Goal: Communication & Community: Answer question/provide support

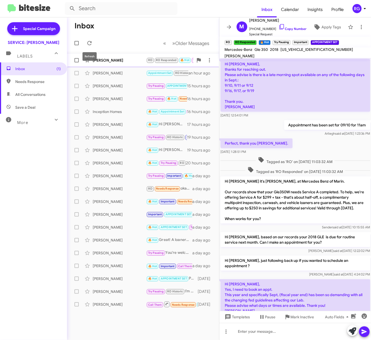
scroll to position [317, 0]
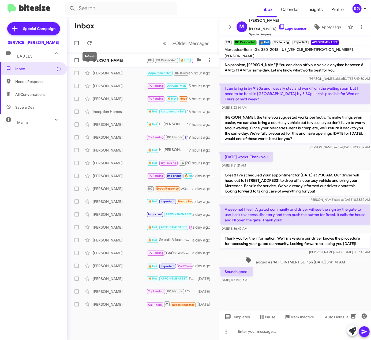
click at [107, 58] on div "[PERSON_NAME]" at bounding box center [120, 60] width 54 height 5
click at [121, 68] on div "Linda Rose Appointment Set RO Historic I went ahead and checked your service hi…" at bounding box center [143, 73] width 144 height 11
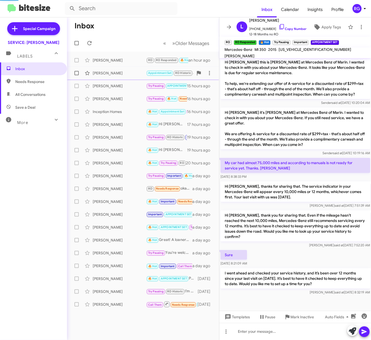
scroll to position [139, 0]
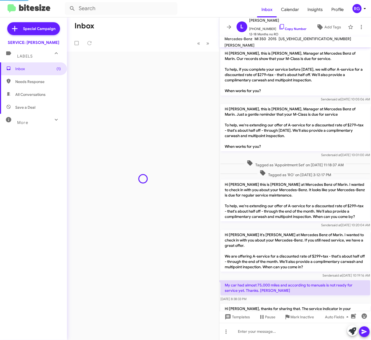
scroll to position [128, 0]
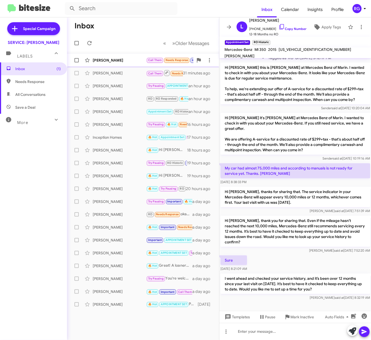
click at [134, 61] on div "[PERSON_NAME]" at bounding box center [120, 60] width 54 height 5
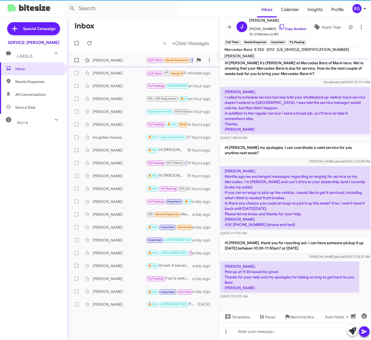
scroll to position [70, 0]
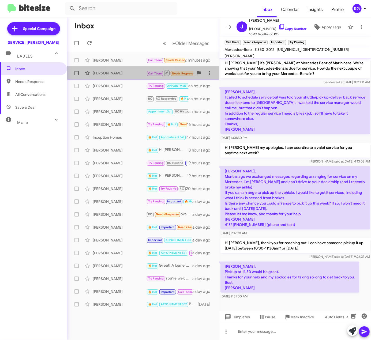
drag, startPoint x: 129, startPoint y: 73, endPoint x: 120, endPoint y: 72, distance: 8.9
click at [120, 72] on div "[PERSON_NAME]" at bounding box center [120, 72] width 54 height 5
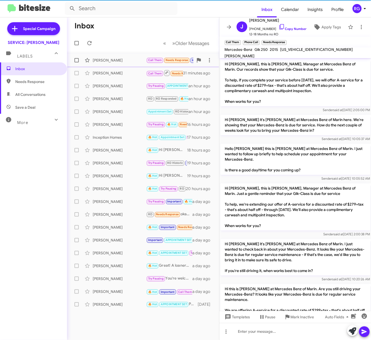
click at [133, 65] on span "Joseph Phair Call Them Needs Response Important Try Pausing Omar, Pick up at 11…" at bounding box center [143, 60] width 152 height 13
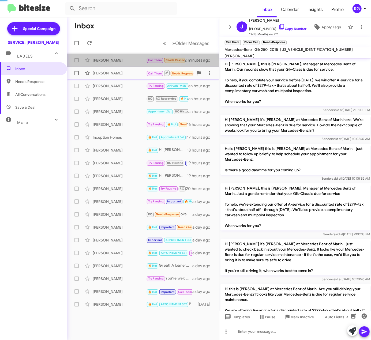
scroll to position [70, 0]
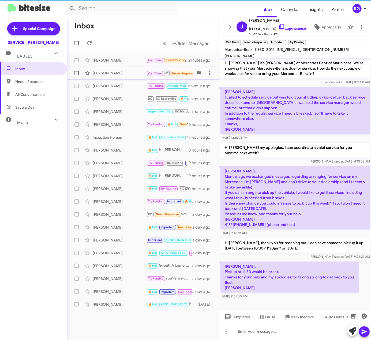
click at [135, 76] on div "James Barnett Call Them Needs Response Omar, I called yesterday for an estimate…" at bounding box center [143, 73] width 144 height 11
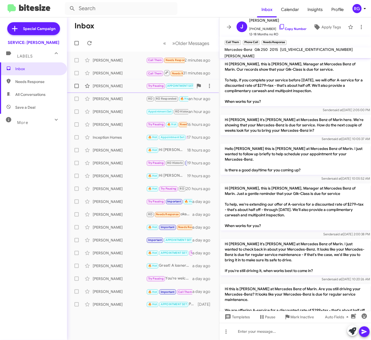
click at [135, 87] on div "[PERSON_NAME]" at bounding box center [120, 85] width 54 height 5
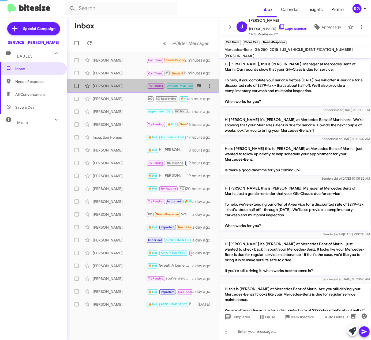
scroll to position [276, 0]
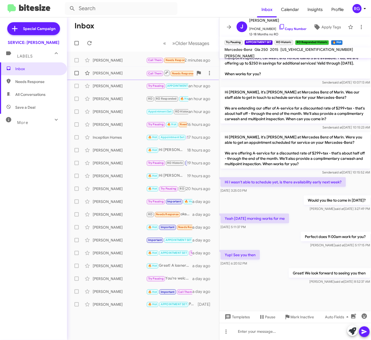
click at [140, 75] on div "[PERSON_NAME]" at bounding box center [120, 72] width 54 height 5
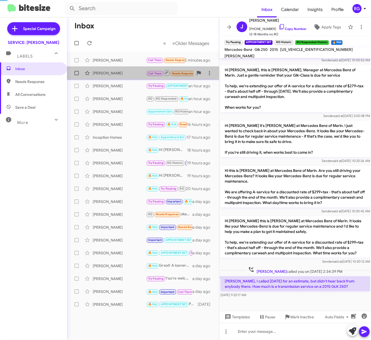
scroll to position [118, 0]
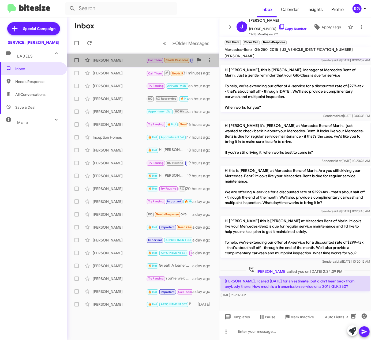
click at [146, 65] on div "Joseph Phair Call Them Needs Response Important Try Pausing Omar, Pick up at 11…" at bounding box center [143, 60] width 144 height 11
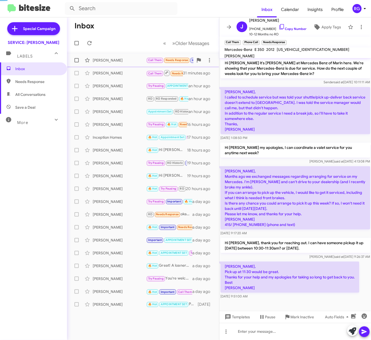
scroll to position [70, 0]
drag, startPoint x: 47, startPoint y: 147, endPoint x: 88, endPoint y: 1, distance: 151.3
click at [50, 134] on div "Inbox Needs Response All Conversations Save a Deal More Important 🔥 Hot Appoint…" at bounding box center [33, 164] width 67 height 204
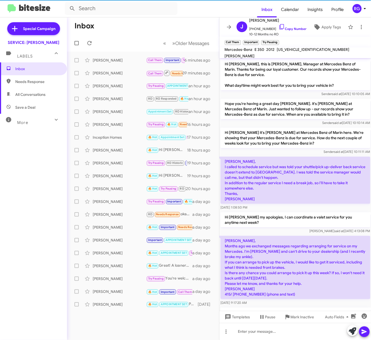
scroll to position [78, 0]
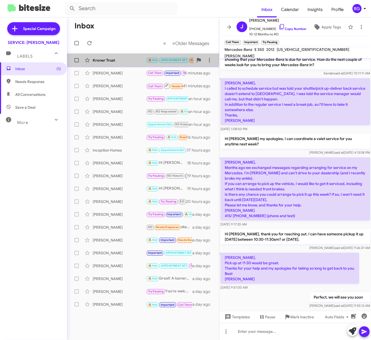
click at [132, 58] on div "Kroner Trust" at bounding box center [120, 60] width 54 height 5
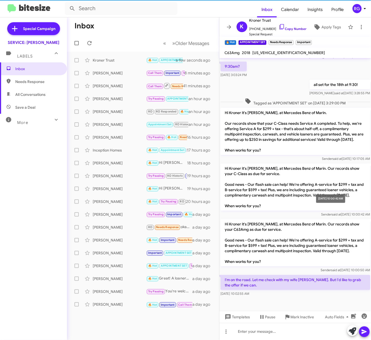
scroll to position [106, 0]
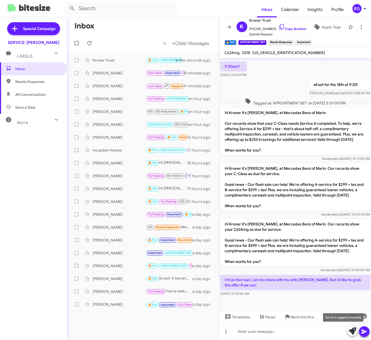
click at [354, 330] on icon at bounding box center [353, 332] width 8 height 8
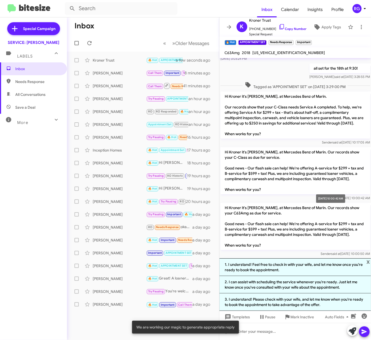
click at [339, 200] on span "Sender said at Aug 25, 2025, 10:00:42 AM" at bounding box center [345, 198] width 49 height 4
click at [236, 230] on p "Hi Kroner it's [PERSON_NAME], at Mercedes Benz of Marin. Our records show your …" at bounding box center [295, 226] width 150 height 47
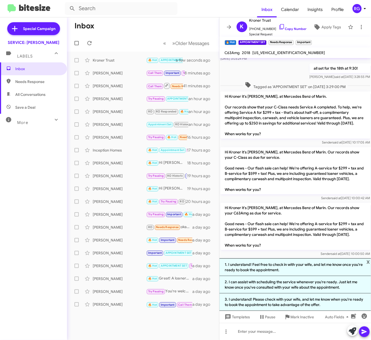
scroll to position [147, 0]
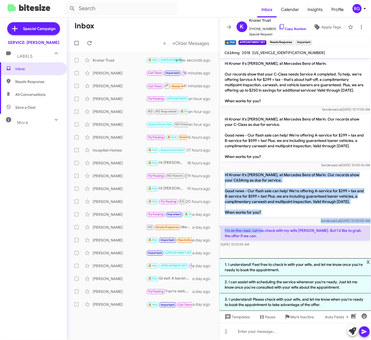
drag, startPoint x: 221, startPoint y: 220, endPoint x: 263, endPoint y: 256, distance: 55.1
click at [263, 248] on div "Hi Kroner, this is Omar Ibrahimi, Manager at Mercedes Benz of Marin. Our record…" at bounding box center [295, 83] width 152 height 329
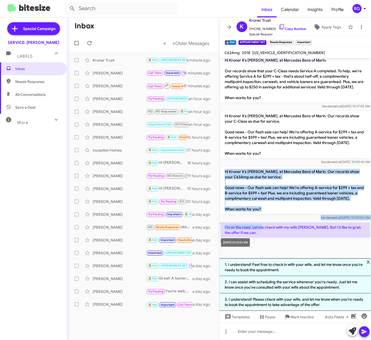
copy div "Hi Kroner it's Omar Ibrahimi, at Mercedes Benz of Marin. Our records show your …"
click at [267, 238] on p "I'm on the road. Let me check with my wife [PERSON_NAME]. But I'd like to grab …" at bounding box center [295, 230] width 150 height 15
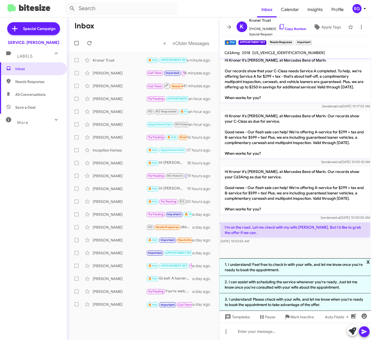
click at [370, 263] on span "x" at bounding box center [368, 262] width 3 height 6
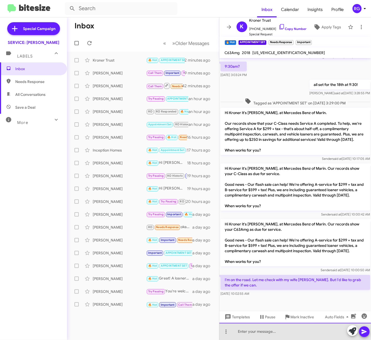
click at [275, 331] on div at bounding box center [295, 331] width 152 height 17
paste div
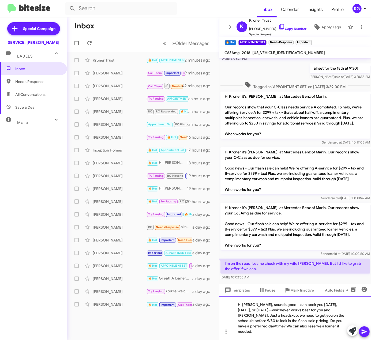
scroll to position [128, 0]
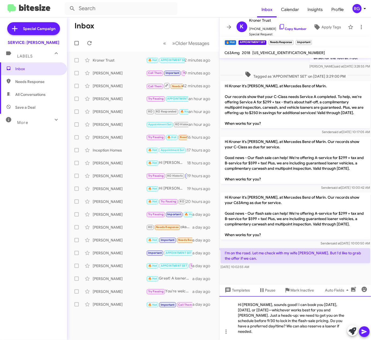
click at [258, 316] on div "Hi Kroner, sounds good! I can book you today, tomorrow, or Saturday—whichever w…" at bounding box center [295, 318] width 152 height 44
click at [250, 312] on div "Hi [PERSON_NAME], sounds good! I can book you [DATE], [DATE], or [DATE], whiche…" at bounding box center [295, 318] width 152 height 44
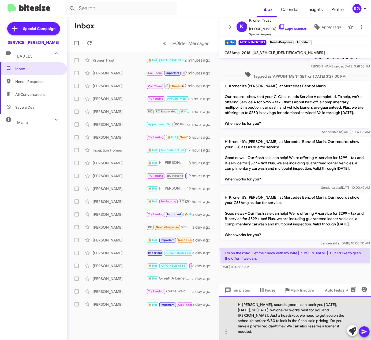
click at [266, 323] on div "Hi [PERSON_NAME], sounds good! I can book you [DATE], [DATE], or [DATE], whiche…" at bounding box center [295, 318] width 152 height 44
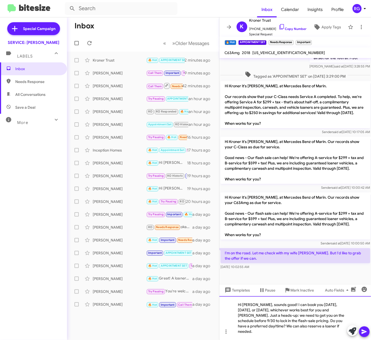
click at [295, 325] on div "Hi [PERSON_NAME], sounds good! I can book you [DATE], [DATE], or [DATE], whiche…" at bounding box center [295, 318] width 152 height 44
click at [316, 327] on div "Hi [PERSON_NAME], sounds good! I can book you [DATE], [DATE], or [DATE], whiche…" at bounding box center [295, 318] width 152 height 44
click at [288, 330] on div "Hi [PERSON_NAME], sounds good! I can book you [DATE], [DATE], or [DATE], whiche…" at bounding box center [295, 318] width 152 height 44
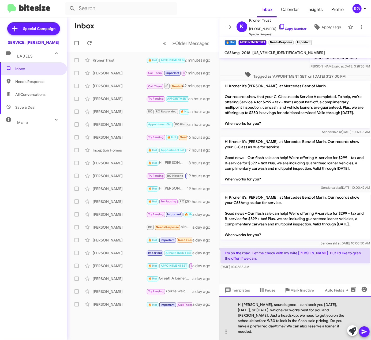
click at [338, 334] on div "Hi [PERSON_NAME], sounds good! I can book you [DATE], [DATE], or [DATE], whiche…" at bounding box center [295, 318] width 152 height 44
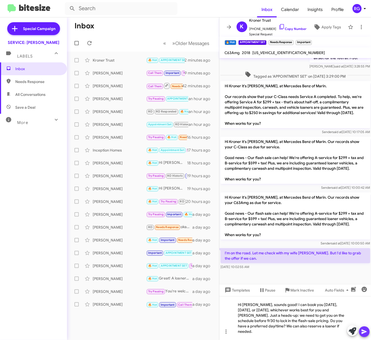
click at [366, 331] on icon at bounding box center [364, 332] width 6 height 6
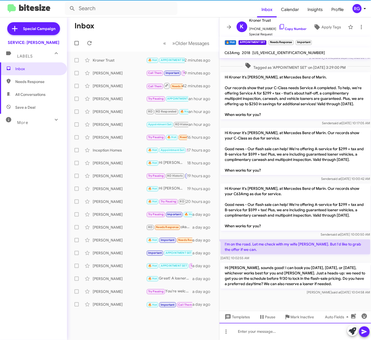
scroll to position [141, 0]
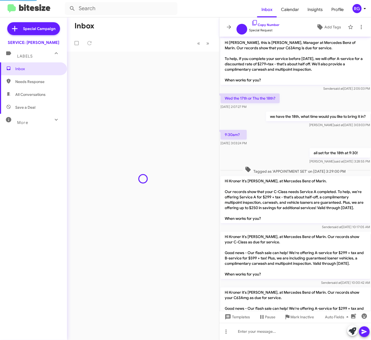
scroll to position [120, 0]
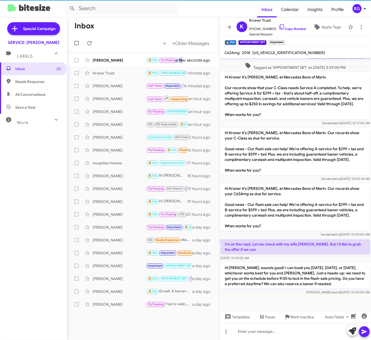
scroll to position [141, 0]
click at [122, 56] on div "[PERSON_NAME] 🔥 Hot Try Pausing Important APPOINTMENT SET RO Historic RO Respon…" at bounding box center [143, 60] width 144 height 11
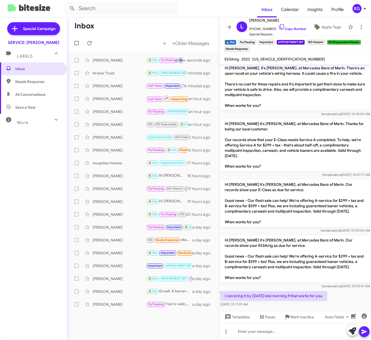
scroll to position [505, 0]
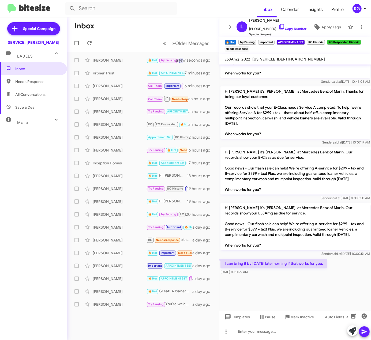
click at [352, 334] on icon at bounding box center [353, 332] width 8 height 8
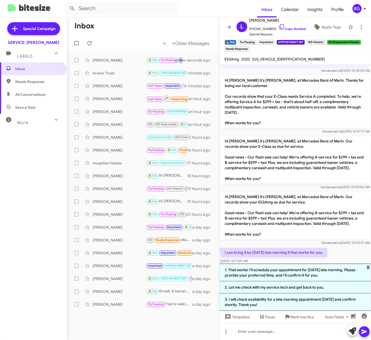
click at [369, 266] on span "x" at bounding box center [368, 267] width 3 height 6
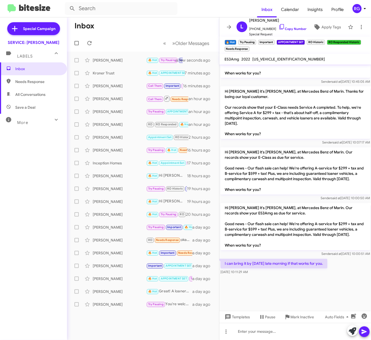
drag, startPoint x: 331, startPoint y: 260, endPoint x: 221, endPoint y: 198, distance: 126.7
copy div "Hi Linda it's Omar Ibrahimi, at Mercedes Benz of Marin. Our records show your E…"
click at [357, 249] on p "Hi Linda it's Omar Ibrahimi, at Mercedes Benz of Marin. Our records show your E…" at bounding box center [295, 226] width 150 height 47
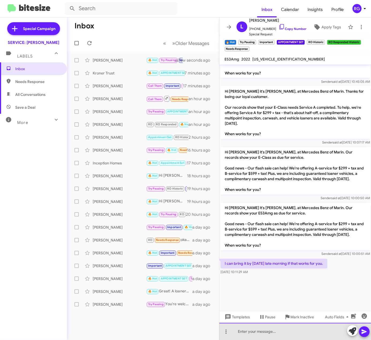
click at [271, 325] on div at bounding box center [295, 331] width 152 height 17
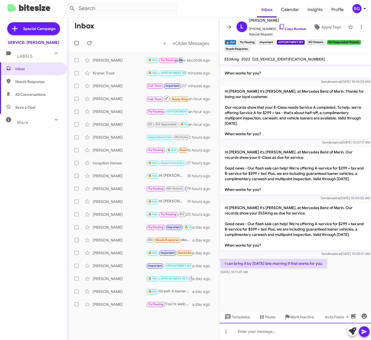
paste div
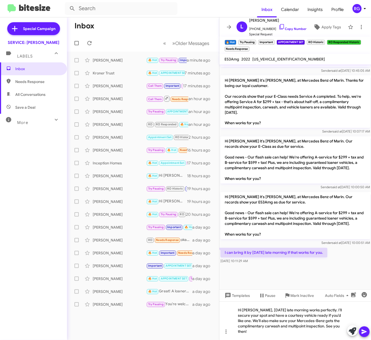
click at [365, 332] on icon at bounding box center [364, 332] width 5 height 5
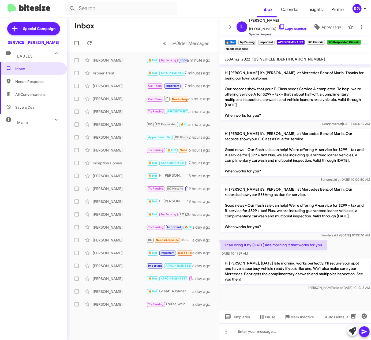
scroll to position [541, 0]
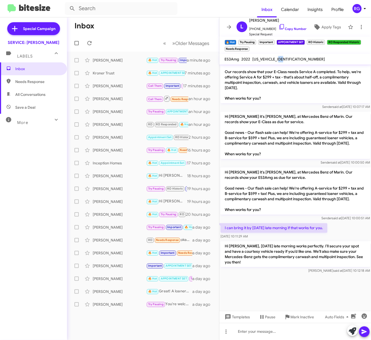
drag, startPoint x: 280, startPoint y: 57, endPoint x: 290, endPoint y: 58, distance: 10.2
click at [284, 58] on span "[US_VEHICLE_IDENTIFICATION_NUMBER]" at bounding box center [289, 59] width 73 height 5
click at [290, 58] on mat-toolbar "E53Amg 2022 W1K1J6BB1NF179565" at bounding box center [295, 59] width 152 height 11
click at [289, 57] on div "[US_VEHICLE_IDENTIFICATION_NUMBER]" at bounding box center [289, 59] width 75 height 6
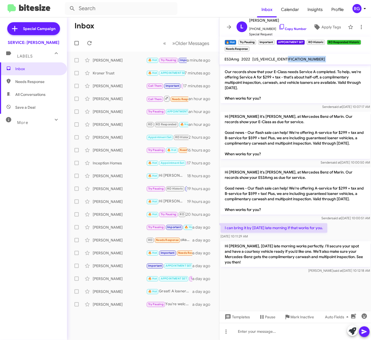
click at [289, 57] on span "[US_VEHICLE_IDENTIFICATION_NUMBER]" at bounding box center [289, 59] width 73 height 5
copy span "[US_VEHICLE_IDENTIFICATION_NUMBER]"
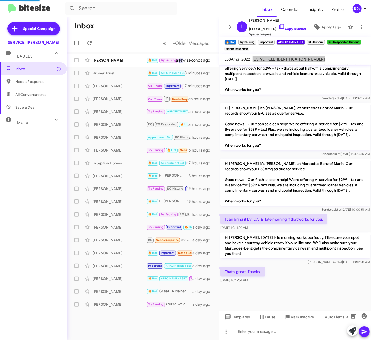
scroll to position [308, 0]
click at [321, 30] on span "Apply Tags" at bounding box center [331, 27] width 20 height 10
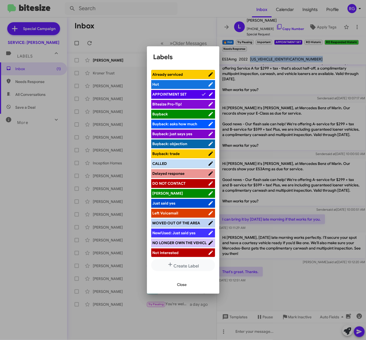
click at [289, 194] on div at bounding box center [183, 170] width 366 height 340
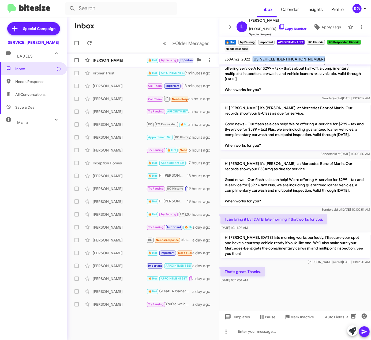
click at [149, 60] on span "🔥 Hot" at bounding box center [152, 59] width 9 height 3
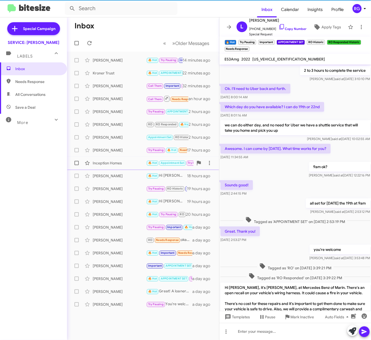
scroll to position [290, 0]
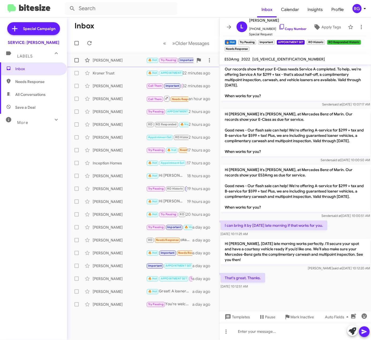
click at [145, 63] on div "Linda Kim 🔥 Hot Try Pausing Important APPOINTMENT SET RO Historic RO Responded …" at bounding box center [143, 60] width 144 height 11
click at [143, 76] on div "Kroner Trust" at bounding box center [120, 72] width 54 height 5
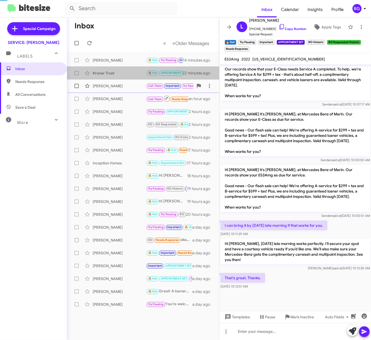
scroll to position [141, 0]
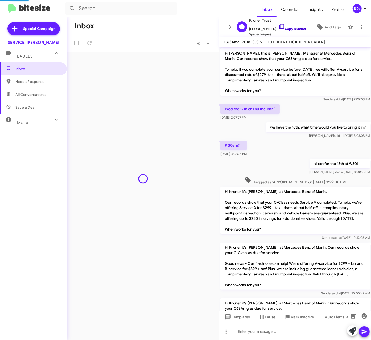
scroll to position [131, 0]
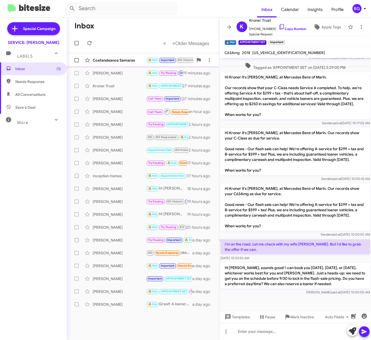
click at [139, 57] on div "Costandeanos Samaras 🔥 Hot Important RO Historic RO Responded Historic Needs Re…" at bounding box center [143, 60] width 144 height 11
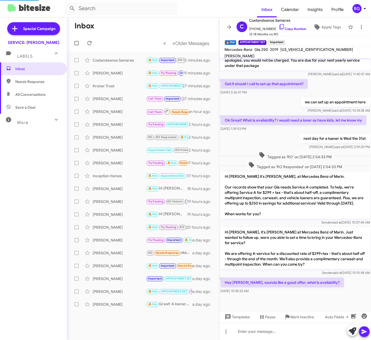
scroll to position [88, 0]
click at [354, 333] on icon at bounding box center [353, 332] width 8 height 8
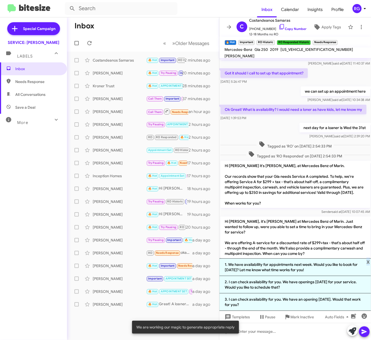
click at [369, 264] on span "x" at bounding box center [368, 262] width 3 height 6
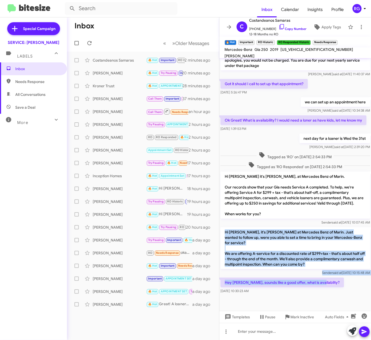
drag, startPoint x: 322, startPoint y: 284, endPoint x: 225, endPoint y: 230, distance: 111.2
click at [225, 230] on div "Hi Costandeanos, this is Omar Ibrahimi, Manager at Mercedes Benz of Marin. Our …" at bounding box center [295, 137] width 152 height 315
copy div "Hi Costandeanos, it's Omar Ibrahimi at Mercedes Benz of Marin. Just wanted to f…"
click at [290, 259] on p "Hi Costandeanos, it's Omar Ibrahimi at Mercedes Benz of Marin. Just wanted to f…" at bounding box center [295, 248] width 150 height 42
click at [288, 258] on p "Hi Costandeanos, it's Omar Ibrahimi at Mercedes Benz of Marin. Just wanted to f…" at bounding box center [295, 248] width 150 height 42
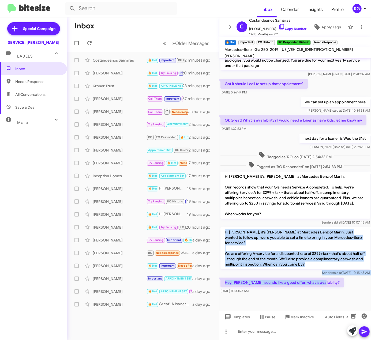
click at [289, 257] on p "Hi Costandeanos, it's Omar Ibrahimi at Mercedes Benz of Marin. Just wanted to f…" at bounding box center [295, 248] width 150 height 42
click at [293, 249] on p "Hi Costandeanos, it's Omar Ibrahimi at Mercedes Benz of Marin. Just wanted to f…" at bounding box center [295, 248] width 150 height 42
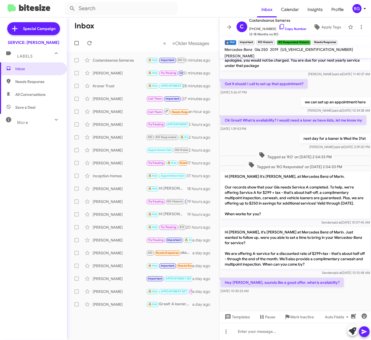
drag, startPoint x: 264, startPoint y: 157, endPoint x: 259, endPoint y: 175, distance: 18.4
click at [264, 162] on span "Tagged as 'RO Responded' on [DATE] 2:54:33 PM" at bounding box center [295, 166] width 98 height 8
click at [291, 234] on p "Hi [PERSON_NAME], it's [PERSON_NAME] at Mercedes Benz of Marin. Just wanted to …" at bounding box center [295, 248] width 150 height 42
click at [326, 338] on div at bounding box center [295, 331] width 152 height 17
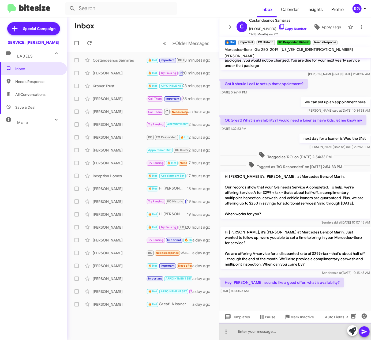
paste div
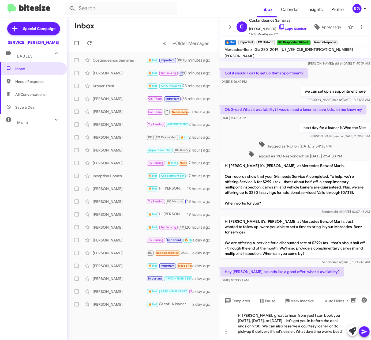
click at [292, 323] on div "Hi Costandeanos, great to hear from you! I can book you today, tomorrow, or Sat…" at bounding box center [295, 323] width 152 height 33
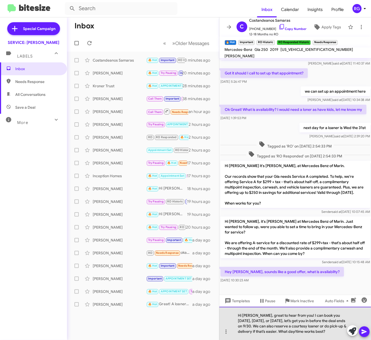
click at [278, 326] on div "Hi Costandeanos, great to hear from you! I can book you today, tomorrow, or Sat…" at bounding box center [295, 323] width 152 height 33
click at [296, 322] on div "Hi Costandeanos, great to hear from you! I can book you today, tomorrow, or sat…" at bounding box center [295, 323] width 152 height 33
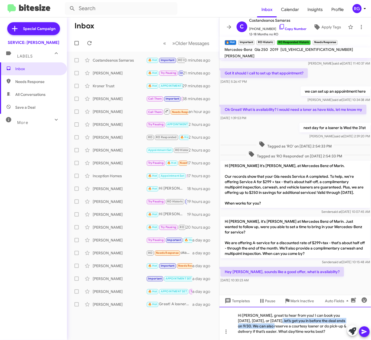
click at [282, 323] on div "Hi Costandeanos, great to hear from you! I can book you today, tomorrow, or sat…" at bounding box center [295, 323] width 152 height 33
click at [300, 323] on div "Hi Costandeanos, great to hear from you! I can book you today, tomorrow, or Sat…" at bounding box center [295, 323] width 152 height 33
click at [295, 50] on div "WDCTG4GB9KJ574742" at bounding box center [317, 49] width 75 height 6
click at [295, 49] on mat-toolbar "Mercedes-Benz Gla 250 2019 WDCTG4GB9KJ574742 DONALD R. MURPHY" at bounding box center [295, 52] width 152 height 11
click at [295, 51] on span "WDCTG4GB9KJ574742" at bounding box center [317, 49] width 73 height 5
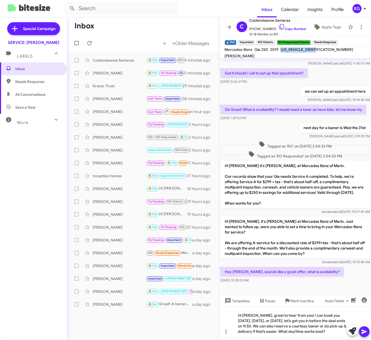
click at [295, 51] on span "WDCTG4GB9KJ574742" at bounding box center [317, 49] width 73 height 5
copy span "WDCTG4GB9KJ574742"
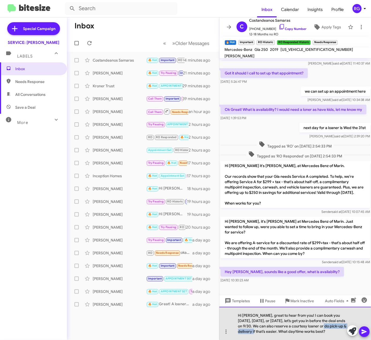
drag, startPoint x: 268, startPoint y: 333, endPoint x: 328, endPoint y: 328, distance: 60.2
click at [328, 328] on div "Hi Costandeanos, great to hear from you! I can book you today, tomorrow, or Sat…" at bounding box center [295, 323] width 152 height 33
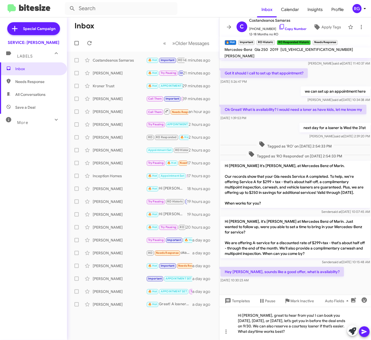
click at [368, 334] on button at bounding box center [364, 332] width 11 height 11
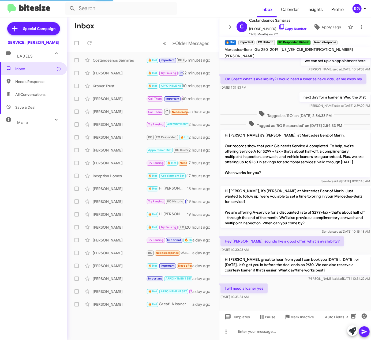
scroll to position [0, 0]
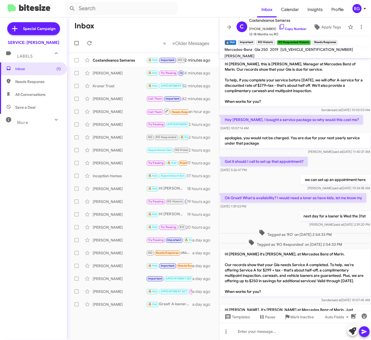
click at [28, 154] on div "Inbox (1) Needs Response All Conversations Save a Deal More Important 🔥 Hot App…" at bounding box center [33, 164] width 67 height 204
click at [134, 66] on span "Costandeanos Samaras 🔥 Hot Important RO Historic RO Responded Historic Needs Re…" at bounding box center [143, 60] width 152 height 13
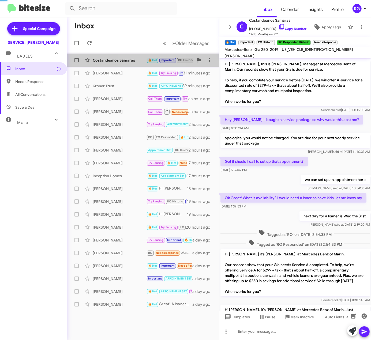
click at [134, 63] on div "Costandeanos Samaras 🔥 Hot Important RO Historic RO Responded Historic Needs Re…" at bounding box center [143, 60] width 144 height 11
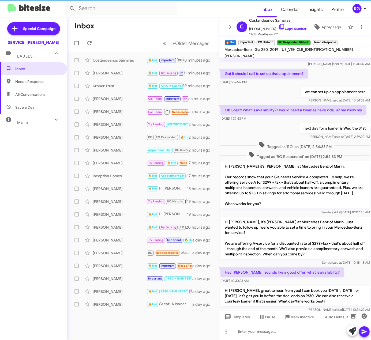
scroll to position [139, 0]
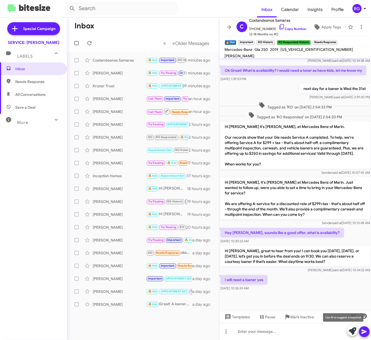
click at [348, 328] on button at bounding box center [352, 331] width 11 height 11
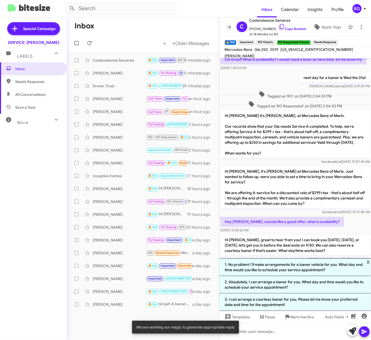
click at [291, 286] on li "2. Absolutely, I can arrange a loaner for you. What day and time would you like…" at bounding box center [295, 284] width 152 height 17
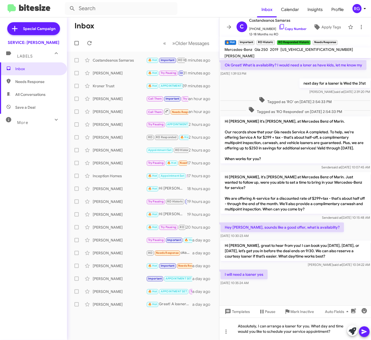
click at [367, 335] on icon at bounding box center [364, 332] width 6 height 6
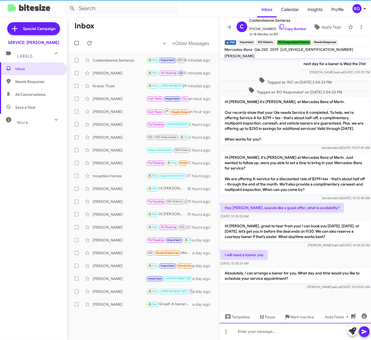
scroll to position [163, 0]
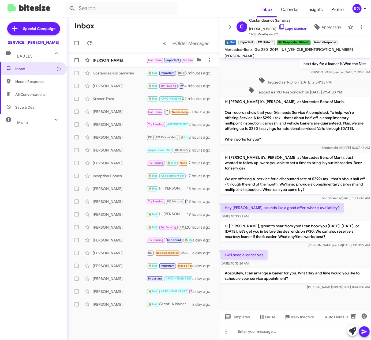
click at [108, 61] on div "Joseph Phair" at bounding box center [120, 60] width 54 height 5
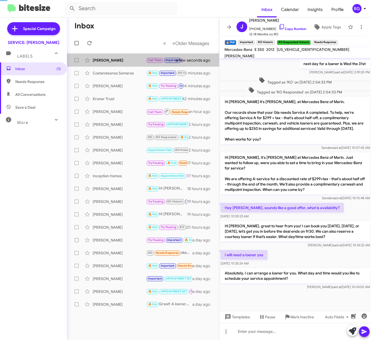
scroll to position [125, 0]
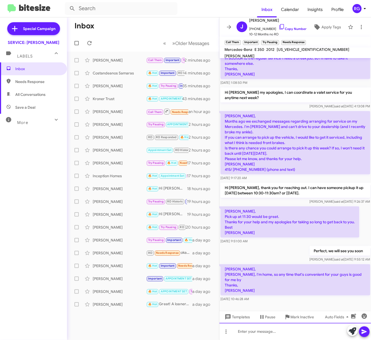
click at [255, 330] on div at bounding box center [295, 331] width 152 height 17
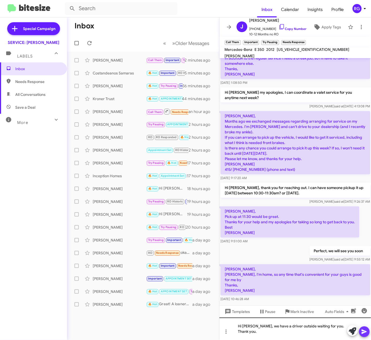
drag, startPoint x: 362, startPoint y: 332, endPoint x: 359, endPoint y: 324, distance: 8.1
click at [362, 332] on icon at bounding box center [364, 332] width 6 height 6
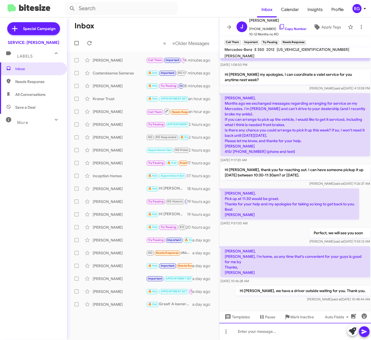
scroll to position [144, 0]
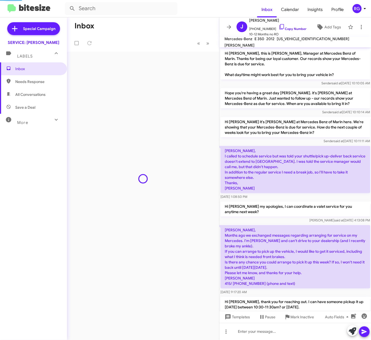
scroll to position [133, 0]
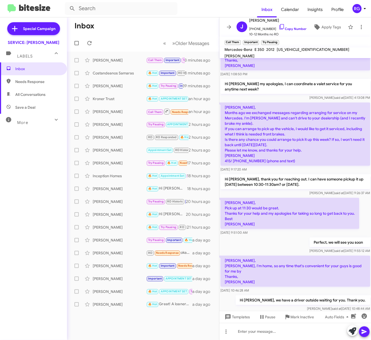
click at [355, 171] on div "[DATE] 9:17:20 AM" at bounding box center [295, 169] width 150 height 5
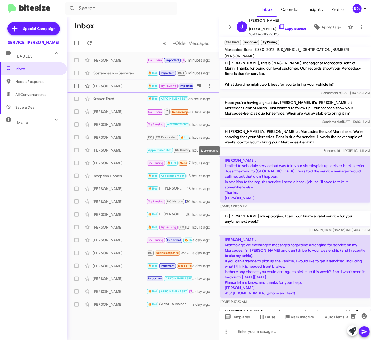
scroll to position [0, 0]
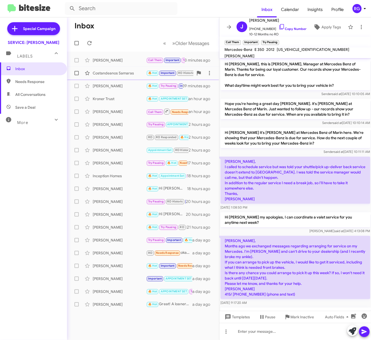
click at [107, 68] on span "Costandeanos Samaras 🔥 Hot Important RO Historic RO Responded Historic Absolute…" at bounding box center [143, 73] width 152 height 13
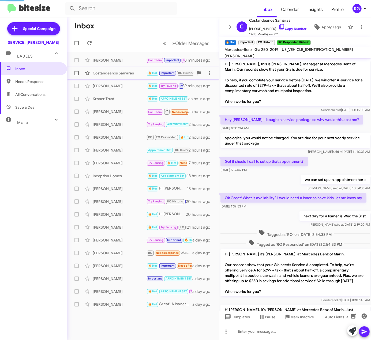
scroll to position [163, 0]
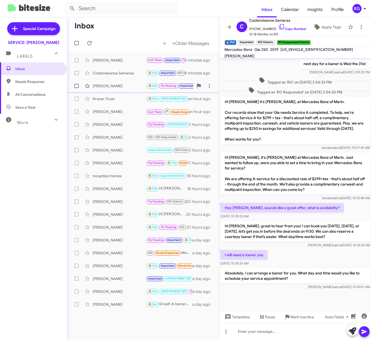
click at [140, 92] on span "Kroner Trust 🔥 Hot APPOINTMENT SET Important Hi [PERSON_NAME], sounds good! I c…" at bounding box center [143, 98] width 152 height 13
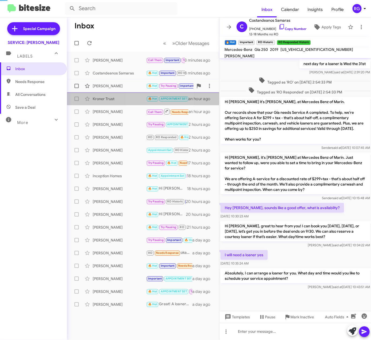
scroll to position [141, 0]
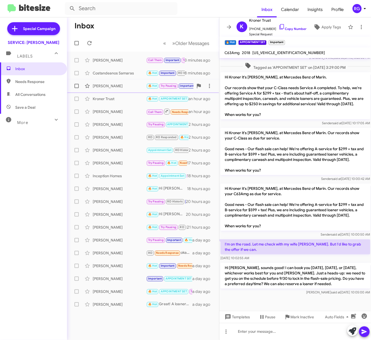
click at [97, 87] on div "[PERSON_NAME]" at bounding box center [120, 85] width 54 height 5
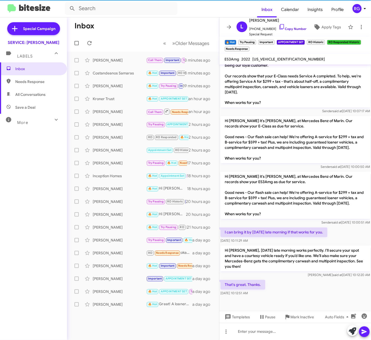
scroll to position [560, 0]
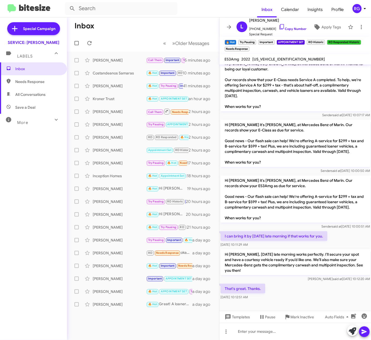
scroll to position [308, 0]
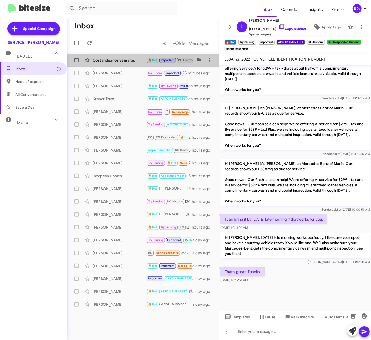
click at [121, 63] on div "Costandeanos Samaras 🔥 Hot Important RO Historic RO Responded Historic Needs Re…" at bounding box center [143, 60] width 144 height 11
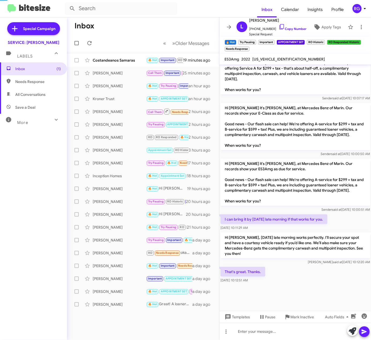
scroll to position [183, 0]
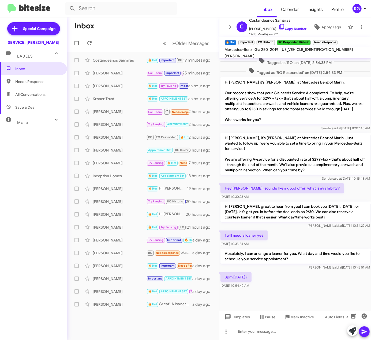
drag, startPoint x: 354, startPoint y: 334, endPoint x: 350, endPoint y: 331, distance: 5.1
click at [353, 335] on icon at bounding box center [353, 332] width 8 height 8
click at [297, 52] on span "WDCTG4GB9KJ574742" at bounding box center [317, 49] width 73 height 5
copy span "WDCTG4GB9KJ574742"
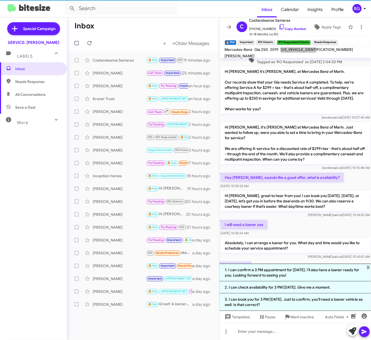
scroll to position [230, 0]
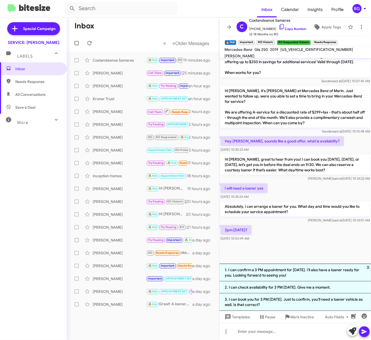
click at [306, 276] on li "1. I can confirm a 3 PM appointment for today. I’ll also have a loaner ready fo…" at bounding box center [295, 273] width 152 height 18
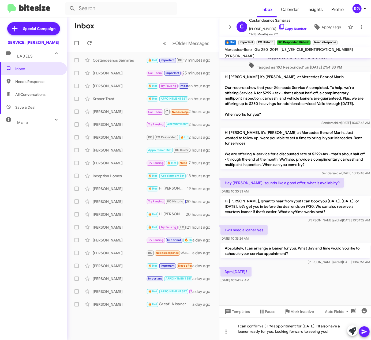
click at [368, 334] on button at bounding box center [364, 332] width 11 height 11
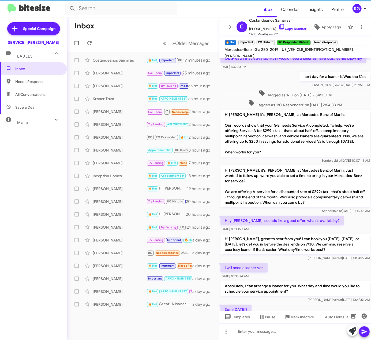
scroll to position [208, 0]
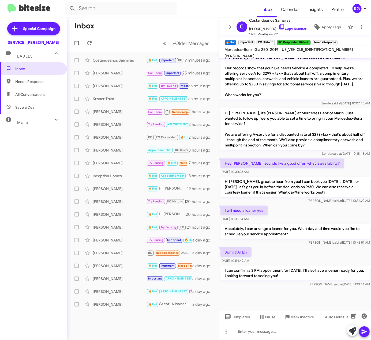
click at [313, 50] on mat-toolbar "Mercedes-Benz Gla 250 2019 WDCTG4GB9KJ574742 DONALD R. MURPHY" at bounding box center [295, 52] width 152 height 11
click at [313, 50] on div "WDCTG4GB9KJ574742" at bounding box center [317, 49] width 75 height 6
drag, startPoint x: 313, startPoint y: 50, endPoint x: 305, endPoint y: 53, distance: 8.9
copy span "WDCTG4GB9KJ574742"
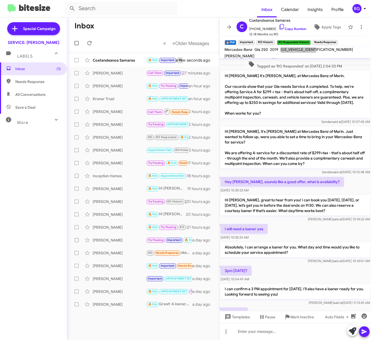
scroll to position [156, 0]
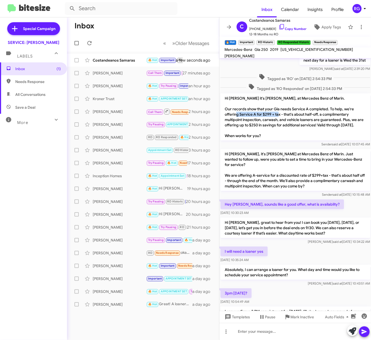
drag, startPoint x: 238, startPoint y: 119, endPoint x: 279, endPoint y: 119, distance: 41.0
click at [279, 119] on p "Hi Costandeanos it's Omar Ibrahimi, at Mercedes Benz of Marin. Our records show…" at bounding box center [295, 117] width 150 height 47
copy p "Service A for $299 + tax"
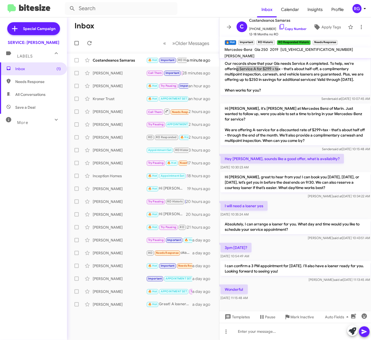
scroll to position [227, 0]
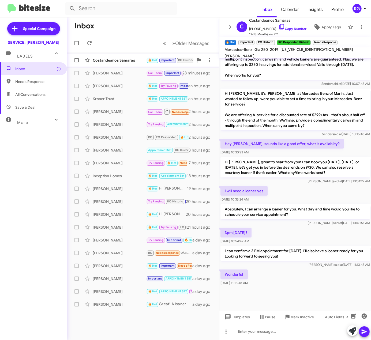
click at [140, 63] on div "Costandeanos Samaras 🔥 Hot Important RO Historic RO Responded Historic Needs Re…" at bounding box center [143, 60] width 144 height 11
click at [324, 32] on div "C Costandeanos Samaras +16507766030 Copy Number 12-18 Months no RO Apply Tags" at bounding box center [289, 27] width 111 height 20
click at [316, 27] on span "Apply Tags" at bounding box center [327, 27] width 28 height 10
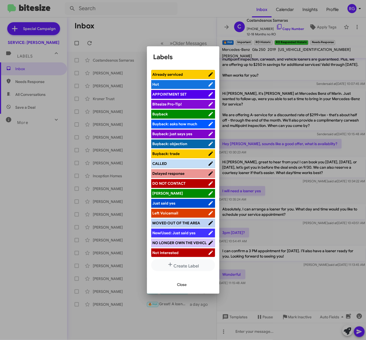
click at [186, 96] on span "APPOINTMENT SET" at bounding box center [169, 94] width 34 height 5
click at [185, 285] on span "Close" at bounding box center [182, 285] width 10 height 10
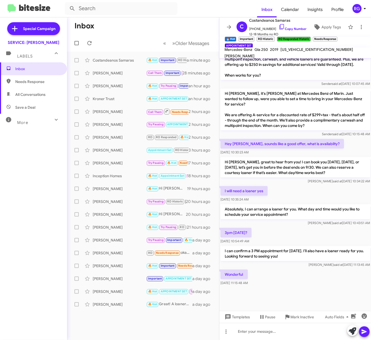
click at [300, 52] on span "WDCTG4GB9KJ574742" at bounding box center [317, 49] width 73 height 5
copy span "WDCTG4GB9KJ574742"
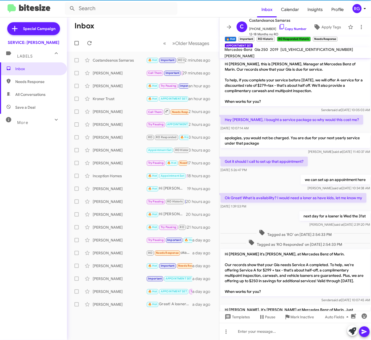
scroll to position [238, 0]
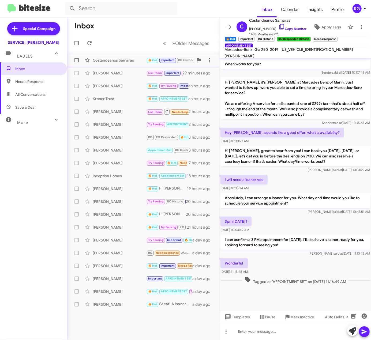
click at [131, 58] on div "Costandeanos Samaras" at bounding box center [120, 60] width 54 height 5
click at [31, 175] on div "Inbox Needs Response All Conversations Save a Deal More Important 🔥 Hot Appoint…" at bounding box center [33, 164] width 67 height 204
drag, startPoint x: 21, startPoint y: 161, endPoint x: 25, endPoint y: 166, distance: 6.2
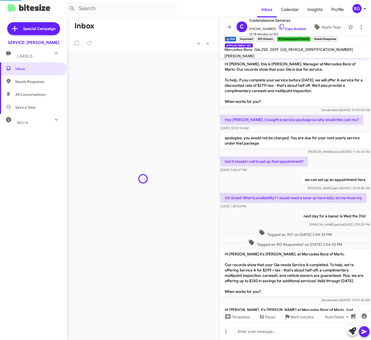
scroll to position [228, 0]
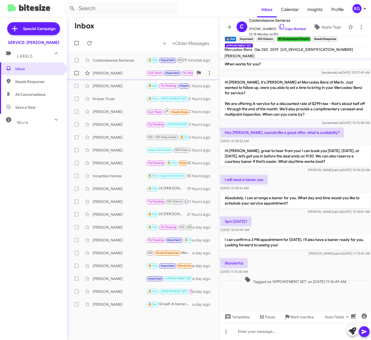
click at [131, 75] on div "Joseph Phair" at bounding box center [120, 72] width 54 height 5
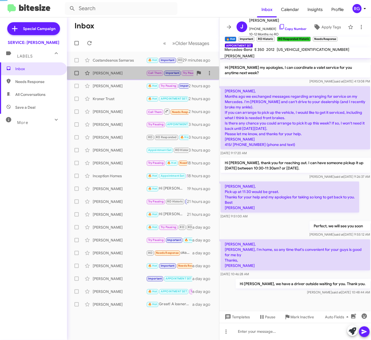
scroll to position [144, 0]
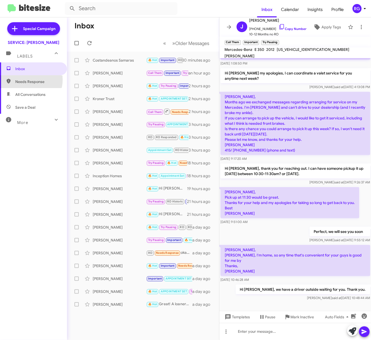
click at [25, 80] on span "Needs Response" at bounding box center [38, 81] width 46 height 5
type input "in:needs-response"
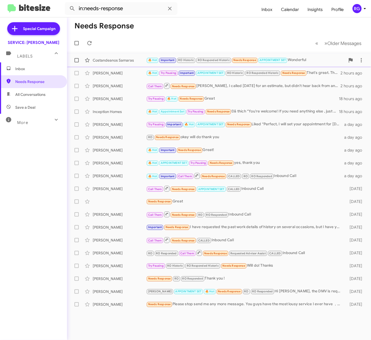
click at [144, 63] on div "Costandeanos Samaras 🔥 Hot Important RO Historic RO Responded Historic Needs Re…" at bounding box center [219, 60] width 296 height 11
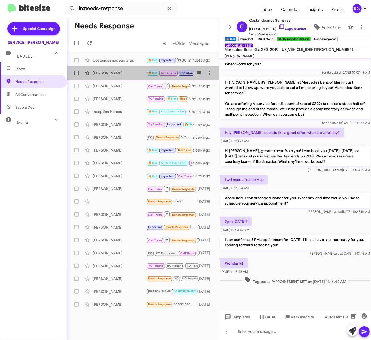
click at [138, 77] on div "Linda Kim 🔥 Hot Try Pausing Important APPOINTMENT SET RO Historic RO Responded …" at bounding box center [143, 73] width 144 height 11
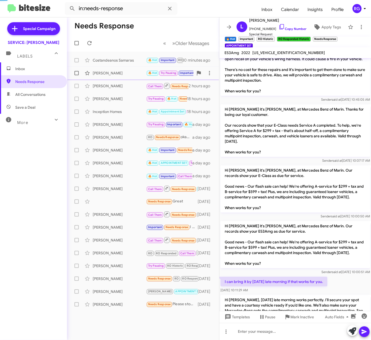
scroll to position [301, 0]
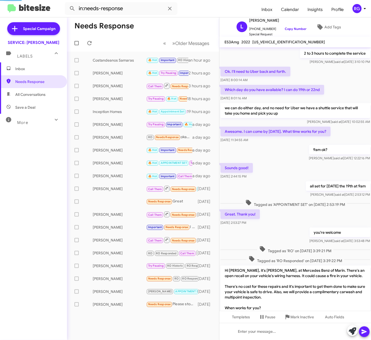
scroll to position [290, 0]
